Goal: Transaction & Acquisition: Purchase product/service

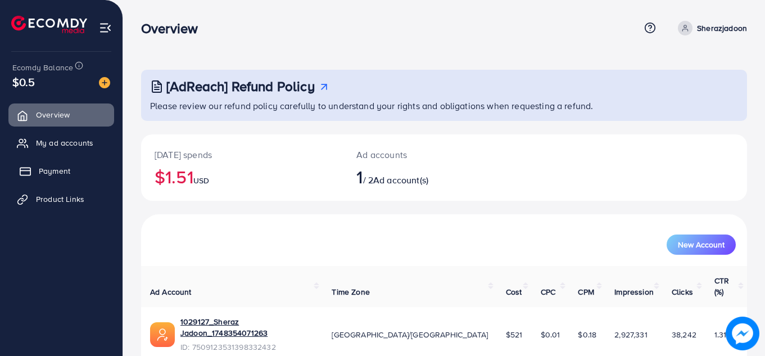
click at [70, 174] on link "Payment" at bounding box center [61, 171] width 106 height 22
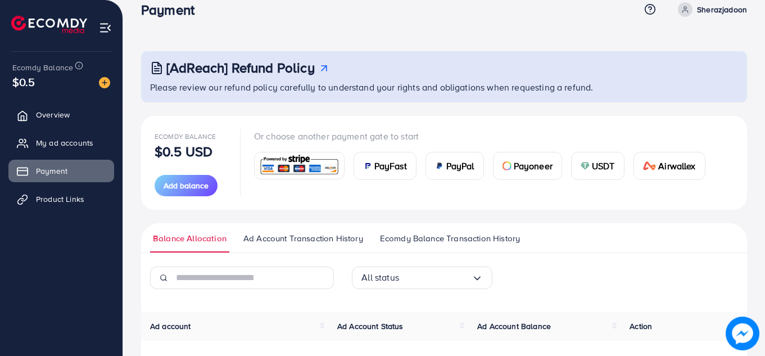
scroll to position [20, 0]
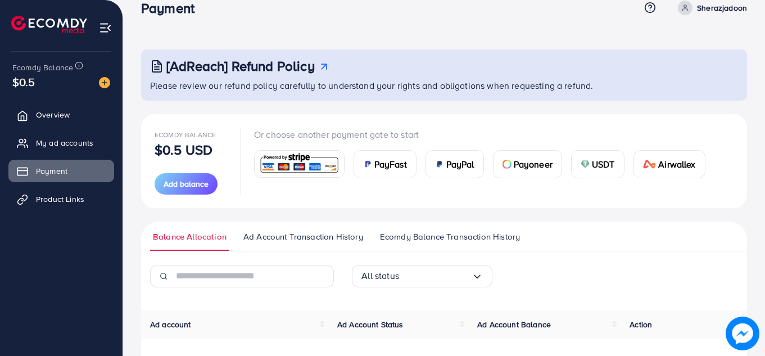
click at [102, 83] on img at bounding box center [104, 82] width 11 height 11
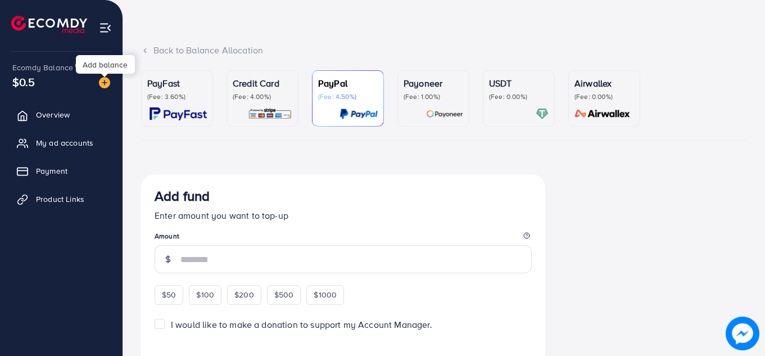
scroll to position [40, 0]
click at [198, 110] on img at bounding box center [178, 112] width 57 height 13
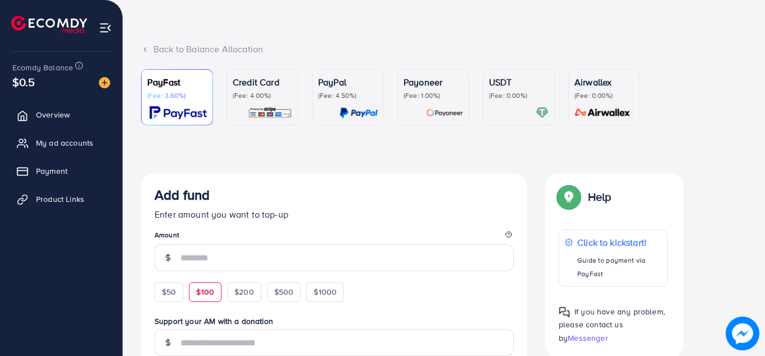
click at [207, 297] on span "$100" at bounding box center [205, 291] width 18 height 11
type input "***"
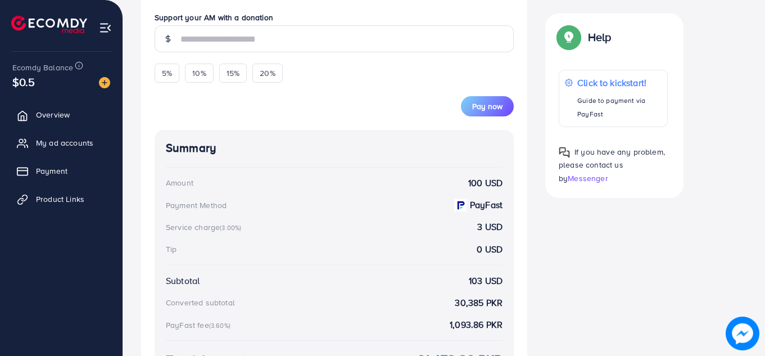
scroll to position [345, 0]
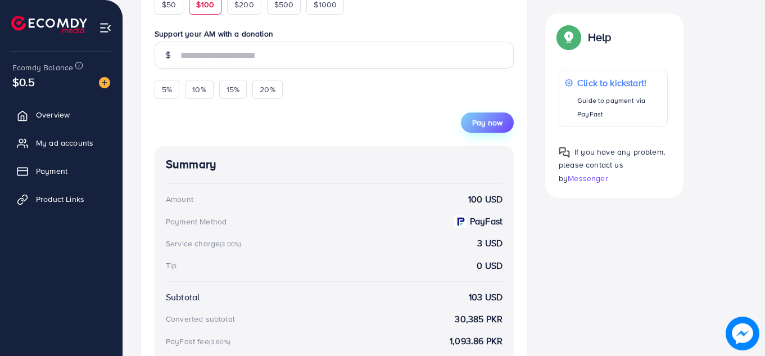
click at [494, 127] on span "Pay now" at bounding box center [487, 122] width 30 height 11
